Goal: Check status: Check status

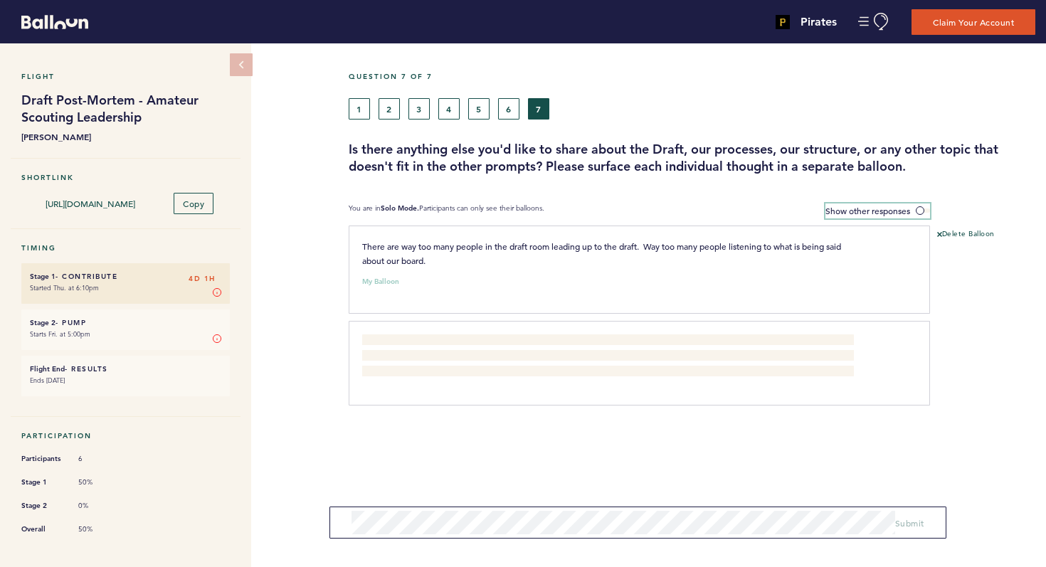
click at [924, 213] on label "Show other responses" at bounding box center [877, 211] width 105 height 15
click at [0, 0] on input "Show other responses" at bounding box center [0, 0] width 0 height 0
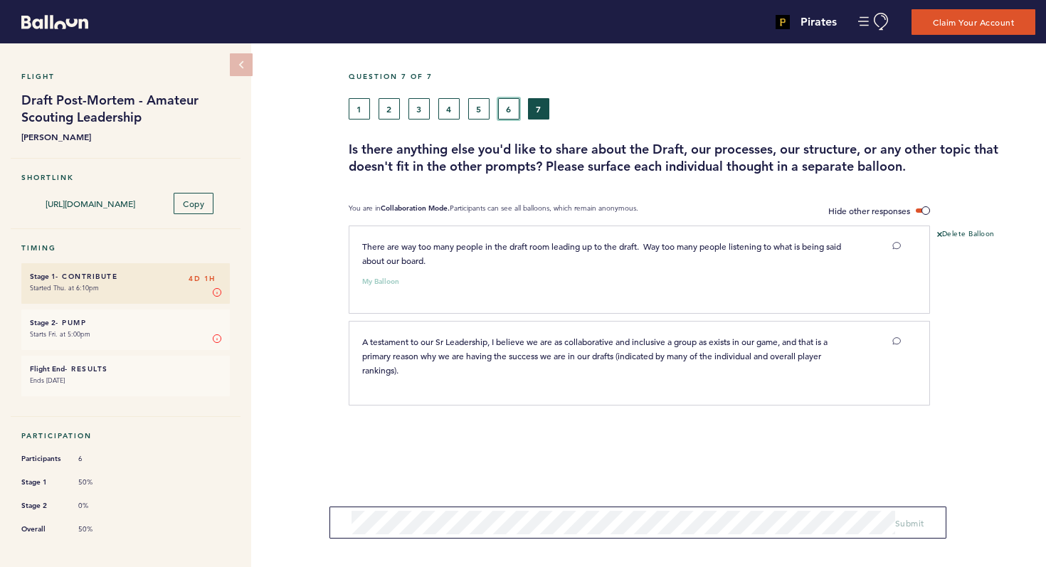
click at [506, 115] on button "6" at bounding box center [508, 108] width 21 height 21
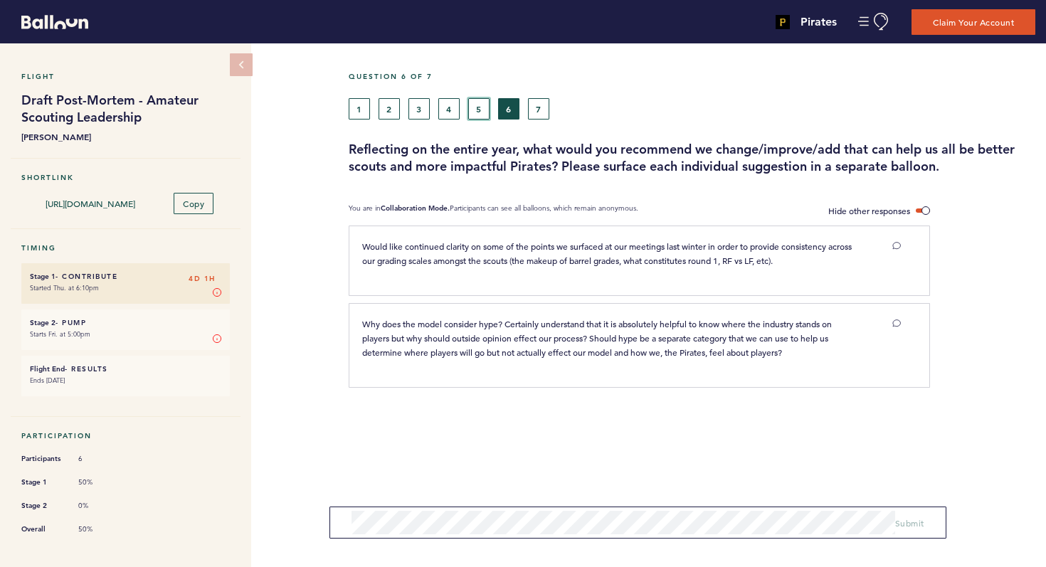
click at [481, 112] on button "5" at bounding box center [478, 108] width 21 height 21
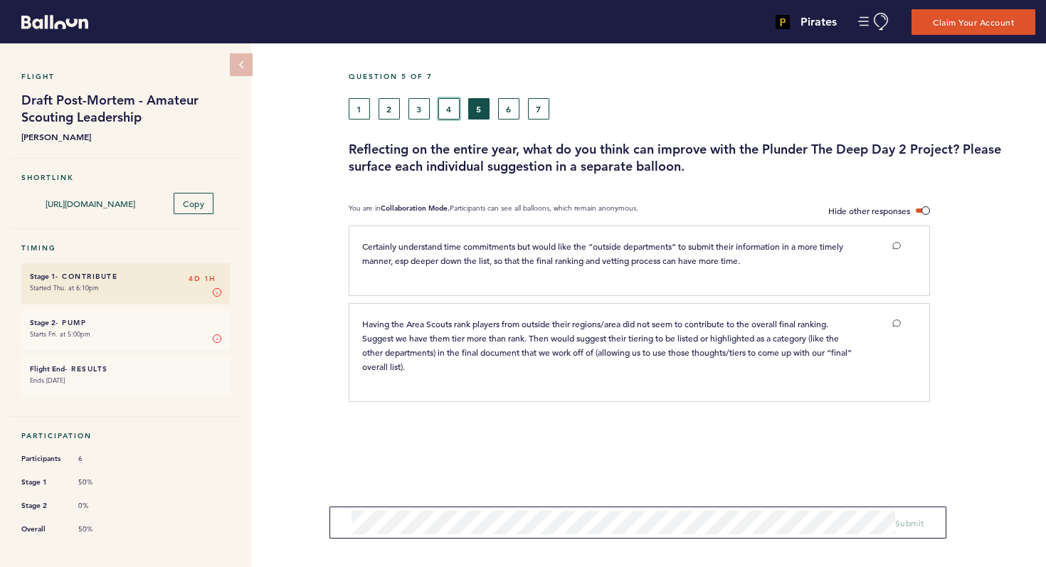
click at [441, 117] on button "4" at bounding box center [448, 108] width 21 height 21
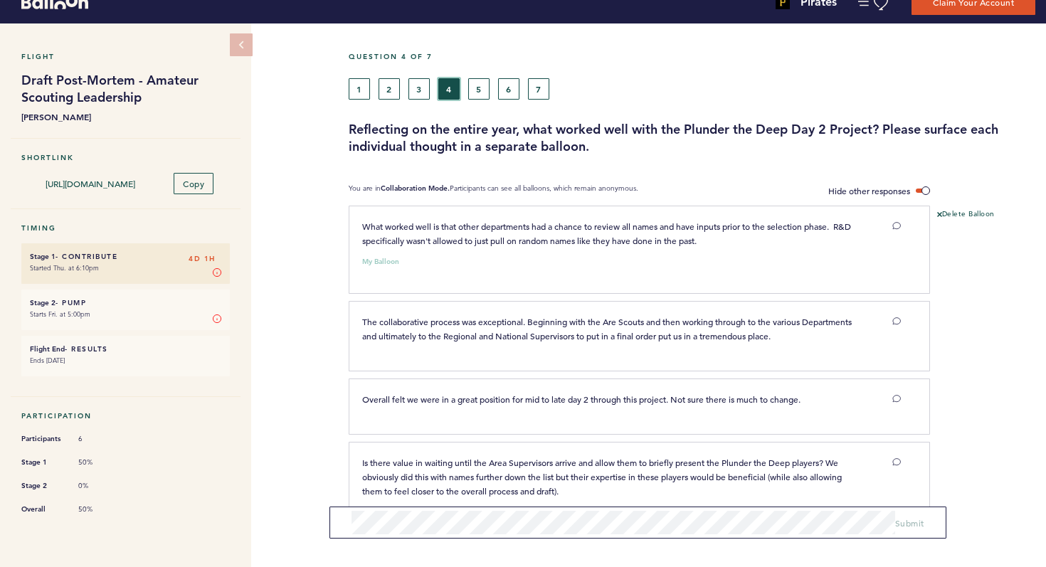
scroll to position [19, 0]
click at [422, 92] on button "3" at bounding box center [418, 89] width 21 height 21
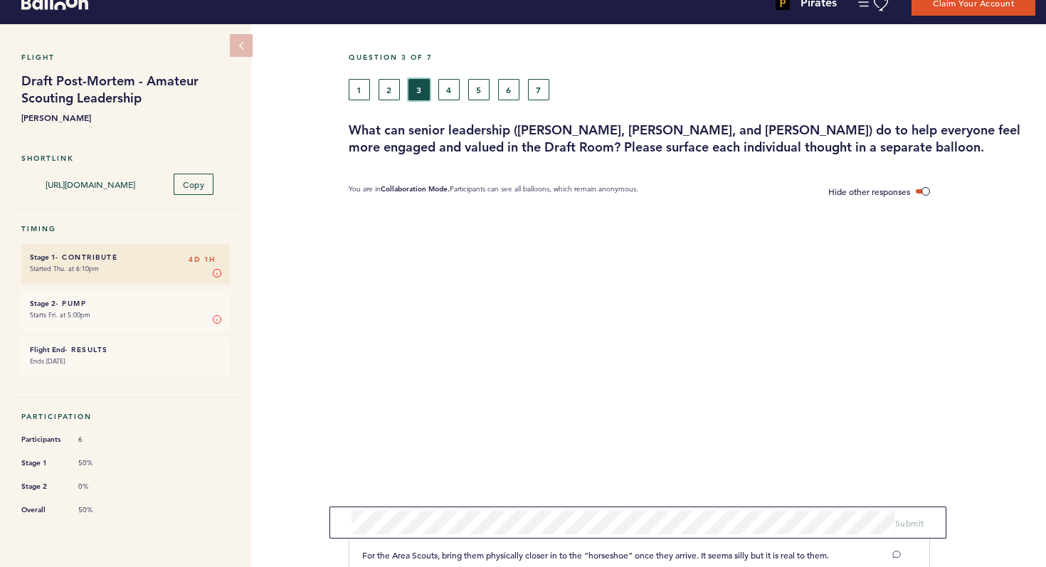
scroll to position [7, 0]
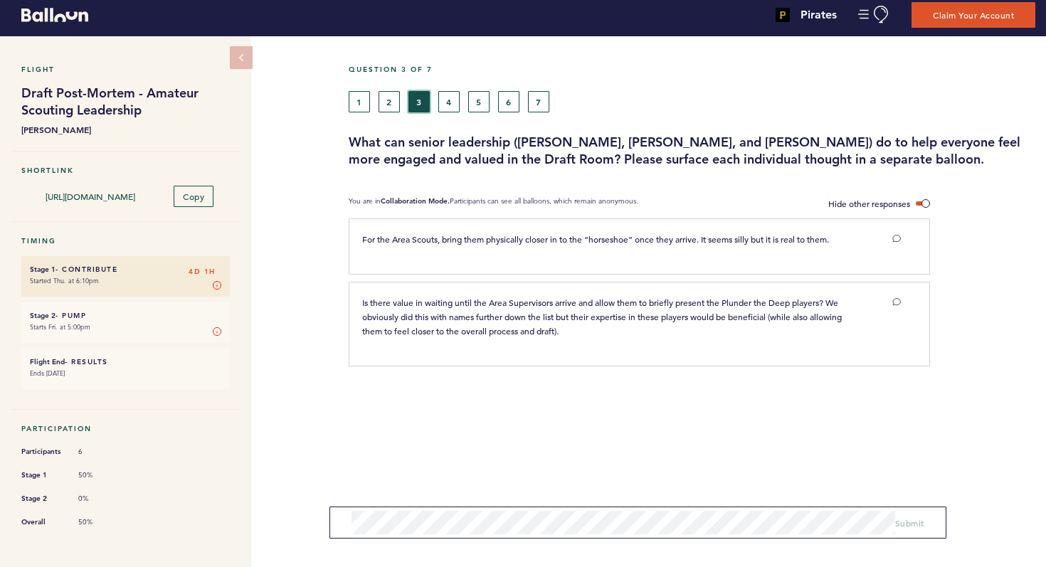
click at [422, 92] on button "3" at bounding box center [418, 101] width 21 height 21
click at [390, 100] on button "2" at bounding box center [389, 101] width 21 height 21
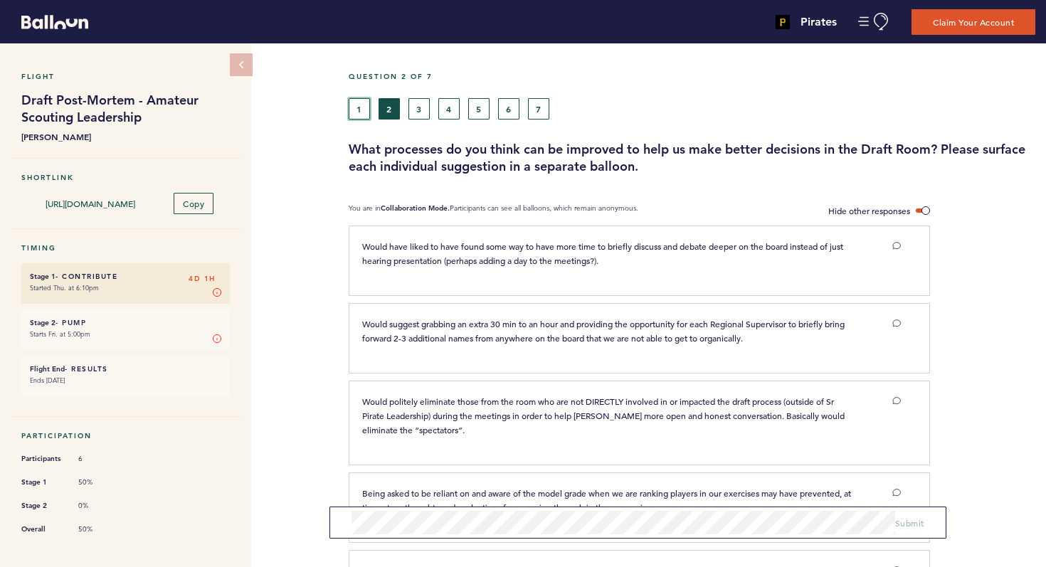
click at [359, 114] on button "1" at bounding box center [359, 108] width 21 height 21
